Goal: Participate in discussion

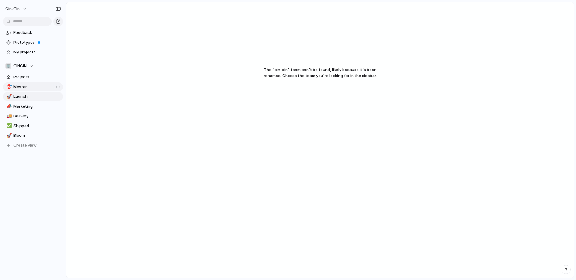
click at [22, 83] on link "🎯 Master" at bounding box center [33, 87] width 60 height 9
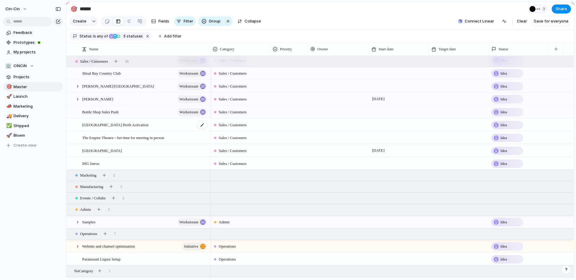
scroll to position [77, 0]
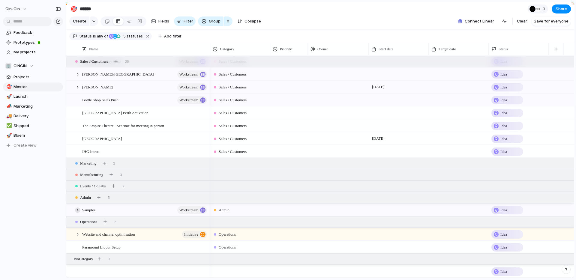
click at [79, 211] on div at bounding box center [77, 210] width 5 height 5
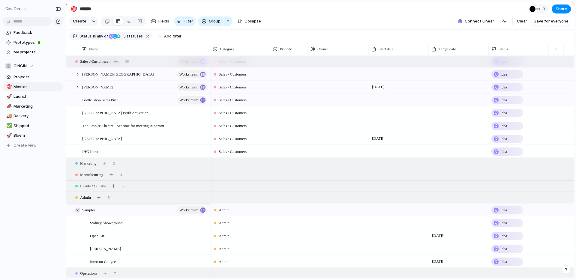
click at [79, 211] on div at bounding box center [77, 210] width 5 height 5
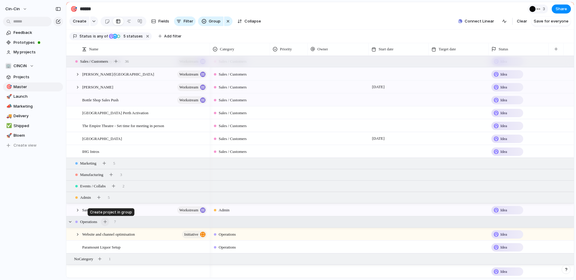
click at [107, 221] on div "button" at bounding box center [105, 221] width 3 height 3
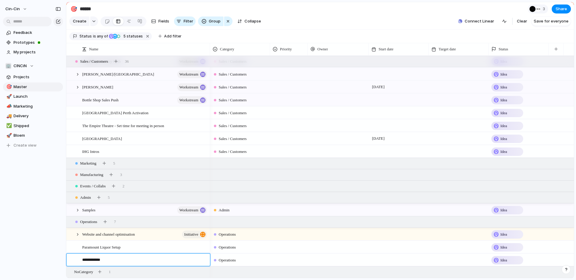
type textarea "**********"
